Goal: Information Seeking & Learning: Learn about a topic

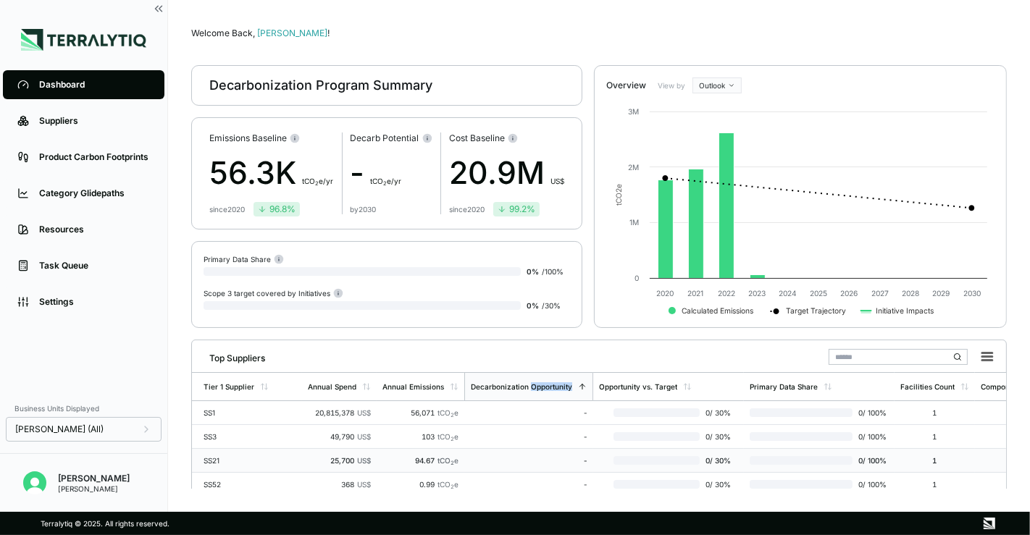
scroll to position [47, 0]
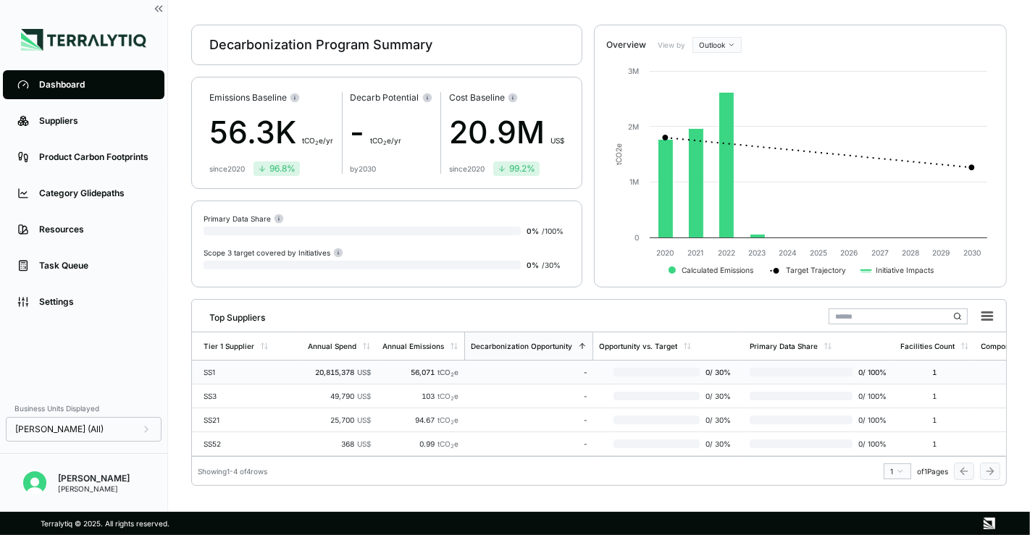
click at [298, 369] on td "SS1" at bounding box center [247, 373] width 110 height 24
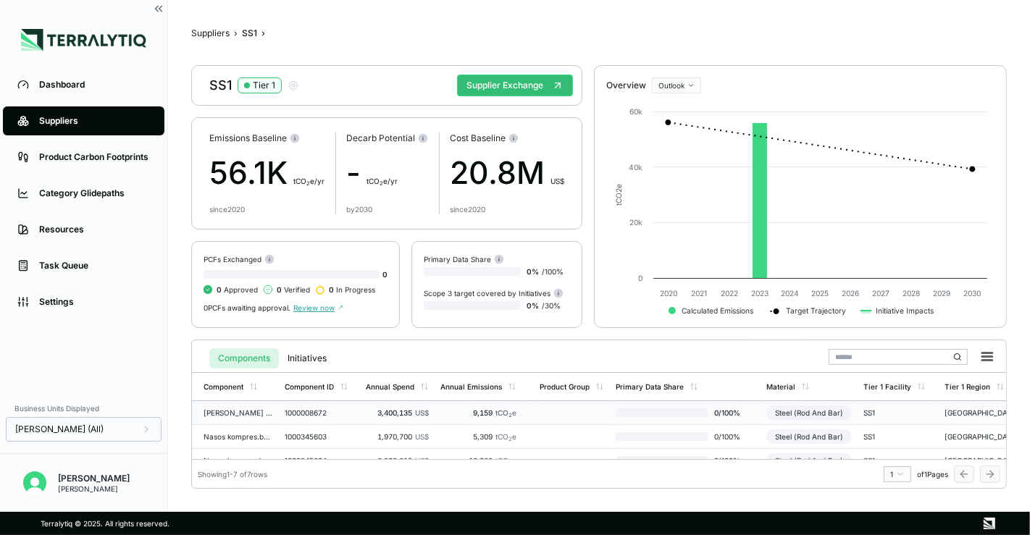
click at [382, 408] on div "3,400,135 US$" at bounding box center [397, 412] width 63 height 9
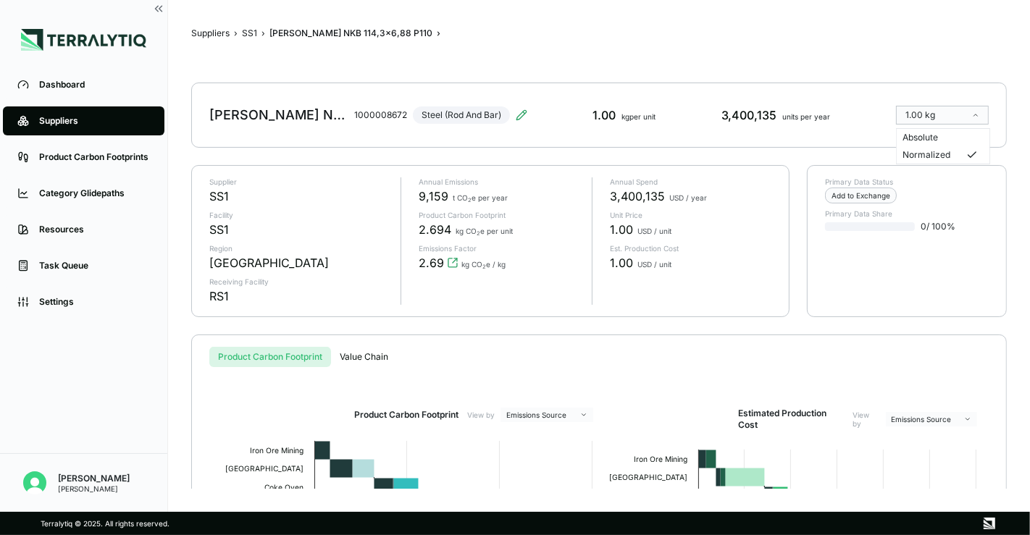
click at [945, 112] on html "Dashboard Suppliers Product Carbon Footprints Category Glidepaths Resources Tas…" at bounding box center [515, 267] width 1030 height 535
click at [980, 117] on html "Dashboard Suppliers Product Carbon Footprints Category Glidepaths Resources Tas…" at bounding box center [515, 267] width 1030 height 535
click at [941, 142] on div "[PERSON_NAME] NKB 114,3x6,88 P110 1000008672 Steel (Rod And Bar) 1.00 kg per un…" at bounding box center [598, 115] width 815 height 65
click at [925, 133] on div "[PERSON_NAME] NKB 114,3x6,88 P110 1000008672 Steel (Rod And Bar) 1.00 kg per un…" at bounding box center [598, 115] width 815 height 65
click at [959, 106] on html "Dashboard Suppliers Product Carbon Footprints Category Glidepaths Resources Tas…" at bounding box center [515, 267] width 1030 height 535
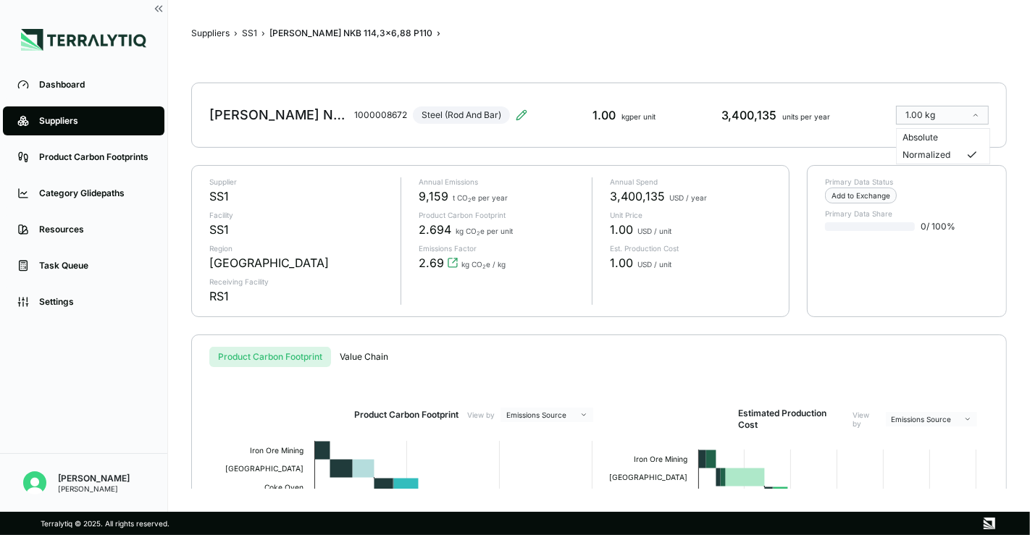
click at [956, 119] on html "Dashboard Suppliers Product Carbon Footprints Category Glidepaths Resources Tas…" at bounding box center [515, 267] width 1030 height 535
click at [970, 118] on html "Dashboard Suppliers Product Carbon Footprints Category Glidepaths Resources Tas…" at bounding box center [515, 267] width 1030 height 535
click at [913, 141] on div "Absolute" at bounding box center [942, 138] width 81 height 12
click at [959, 114] on html "Dashboard Suppliers Product Carbon Footprints Category Glidepaths Resources Tas…" at bounding box center [515, 267] width 1030 height 535
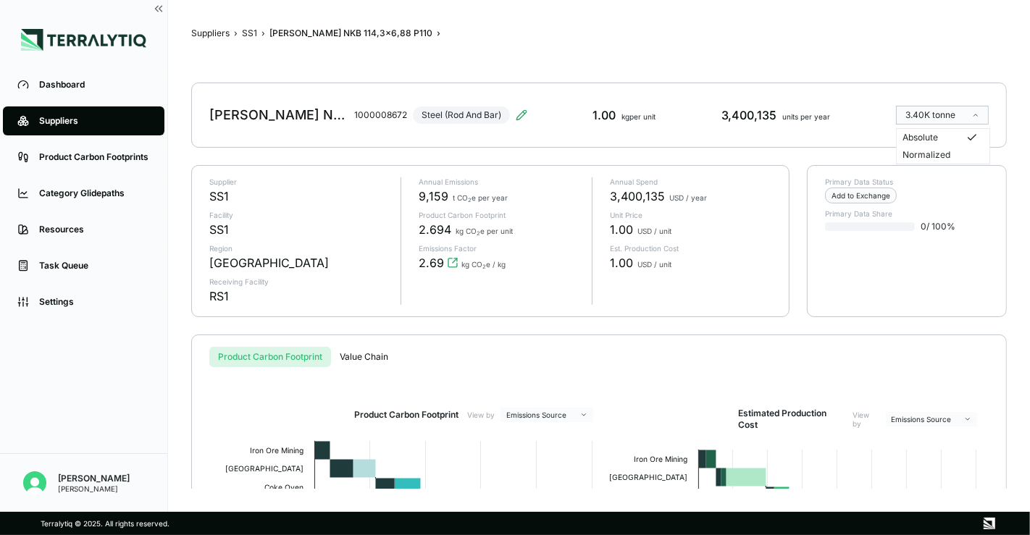
click at [954, 117] on html "Dashboard Suppliers Product Carbon Footprints Category Glidepaths Resources Tas…" at bounding box center [515, 267] width 1030 height 535
click at [963, 112] on html "Dashboard Suppliers Product Carbon Footprints Category Glidepaths Resources Tas…" at bounding box center [515, 267] width 1030 height 535
click at [492, 458] on html "Dashboard Suppliers Product Carbon Footprints Category Glidepaths Resources Tas…" at bounding box center [515, 267] width 1030 height 535
click at [942, 120] on html "Dashboard Suppliers Product Carbon Footprints Category Glidepaths Resources Tas…" at bounding box center [515, 267] width 1030 height 535
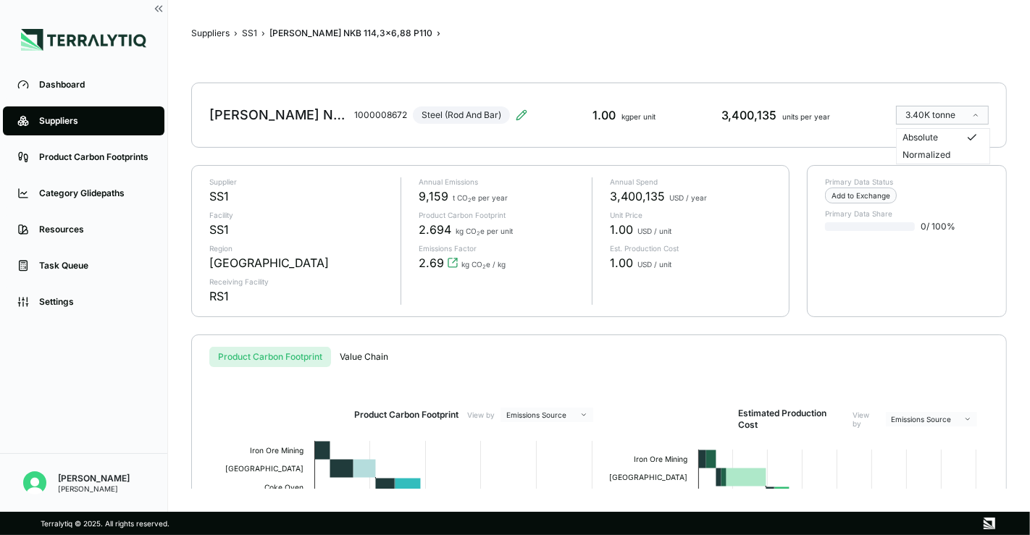
click at [928, 153] on div "Normalized" at bounding box center [942, 155] width 81 height 12
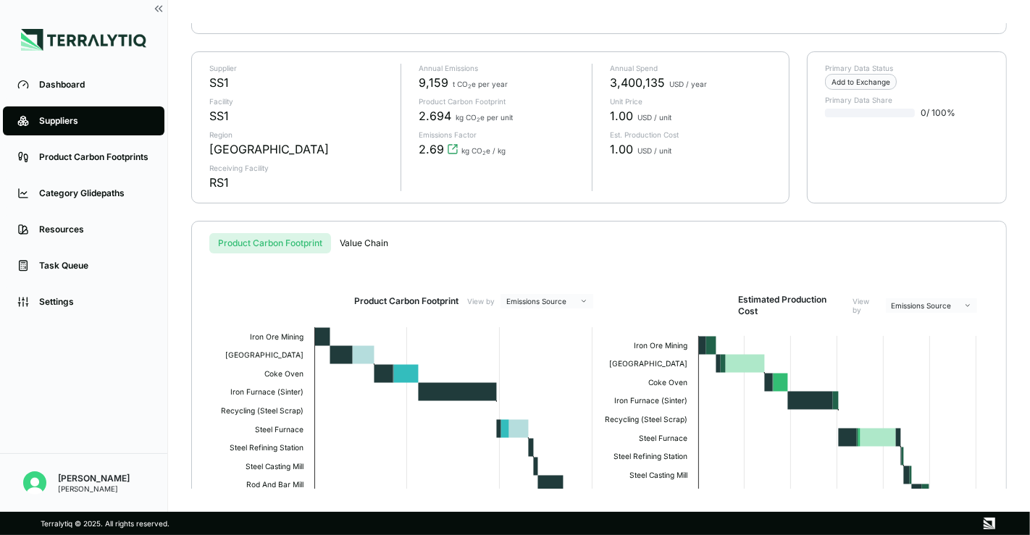
scroll to position [114, 0]
